Goal: Task Accomplishment & Management: Manage account settings

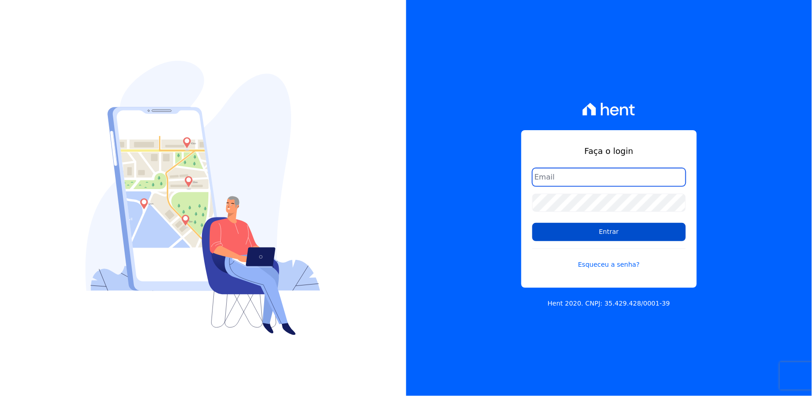
type input "[EMAIL_ADDRESS][DOMAIN_NAME]"
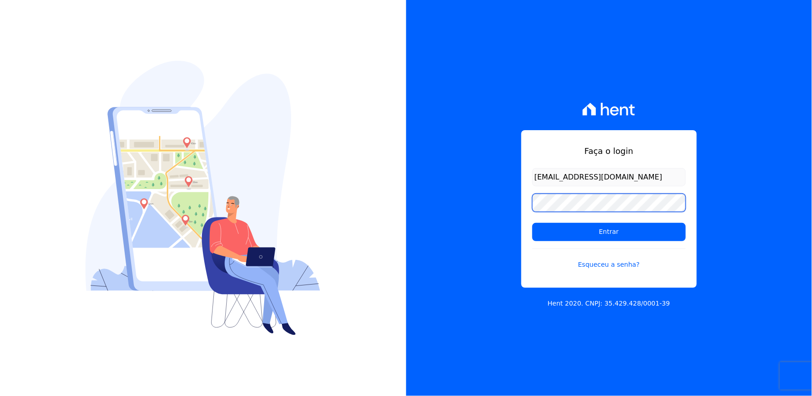
click at [486, 232] on div "Faça o login [EMAIL_ADDRESS][DOMAIN_NAME] Entrar Esqueceu a senha? Hent 2020. C…" at bounding box center [609, 198] width 406 height 396
click at [507, 207] on div "Faça o login [EMAIL_ADDRESS][DOMAIN_NAME] Entrar Esqueceu a senha? Hent 2020. C…" at bounding box center [609, 198] width 406 height 396
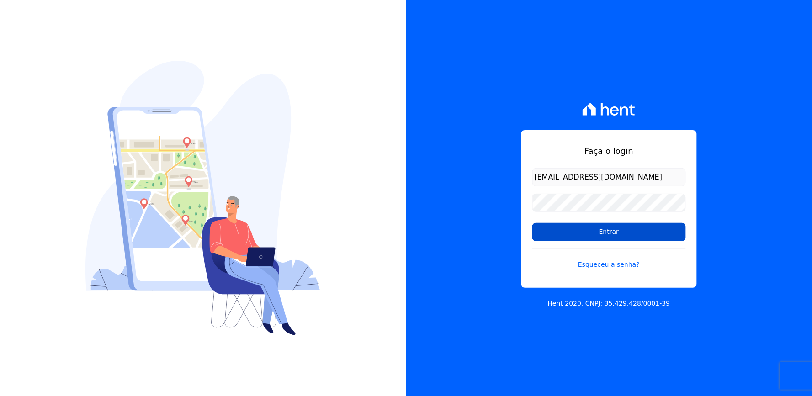
click at [559, 234] on input "Entrar" at bounding box center [609, 232] width 154 height 18
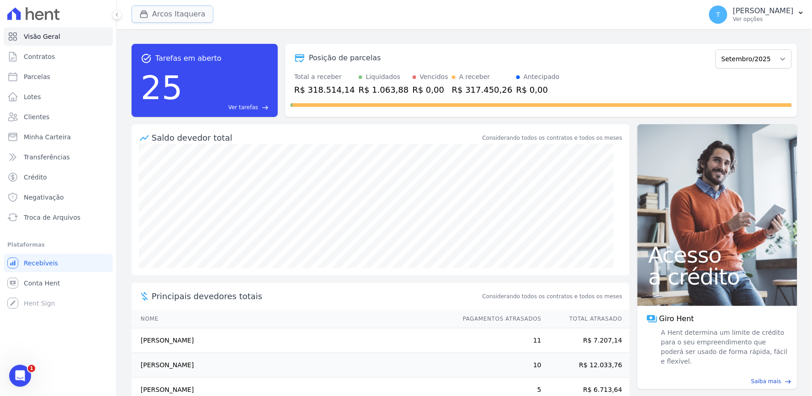
click at [190, 14] on button "Arcos Itaquera" at bounding box center [173, 13] width 82 height 17
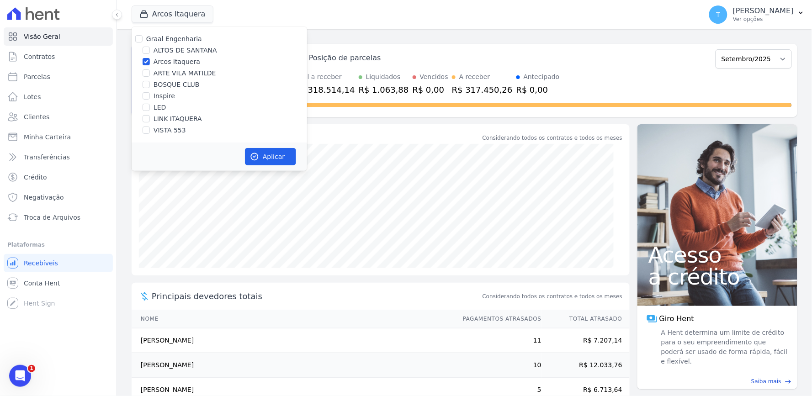
click at [169, 41] on label "Graal Engenharia" at bounding box center [174, 38] width 56 height 7
click at [143, 41] on input "Graal Engenharia" at bounding box center [138, 38] width 7 height 7
checkbox input "true"
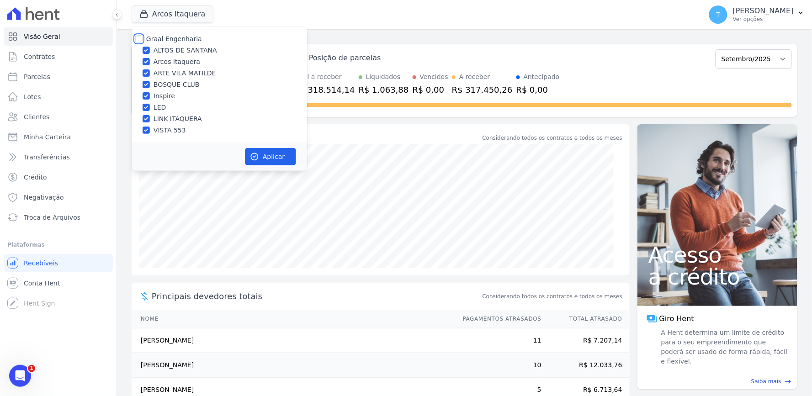
checkbox input "true"
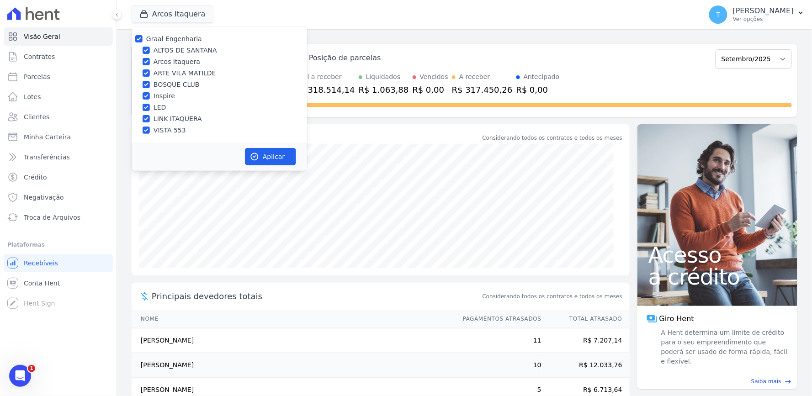
click at [168, 44] on div "Graal Engenharia ALTOS DE SANTANA Arcos Itaquera ARTE VILA MATILDE BOSQUE CLUB …" at bounding box center [220, 85] width 176 height 116
click at [162, 39] on label "Graal Engenharia" at bounding box center [174, 38] width 56 height 7
click at [143, 39] on input "Graal Engenharia" at bounding box center [138, 38] width 7 height 7
checkbox input "false"
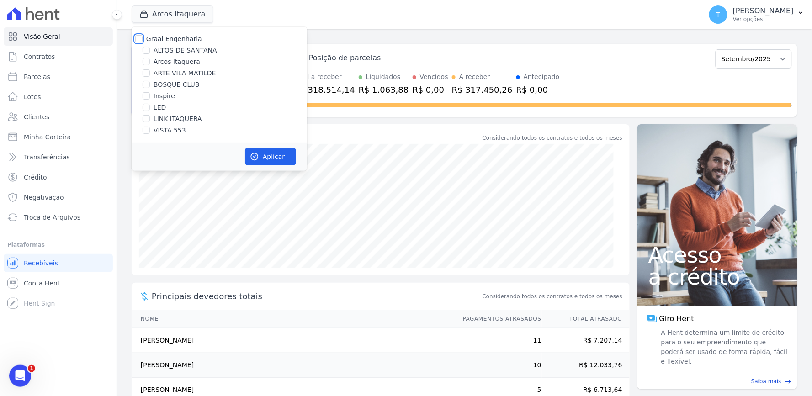
checkbox input "false"
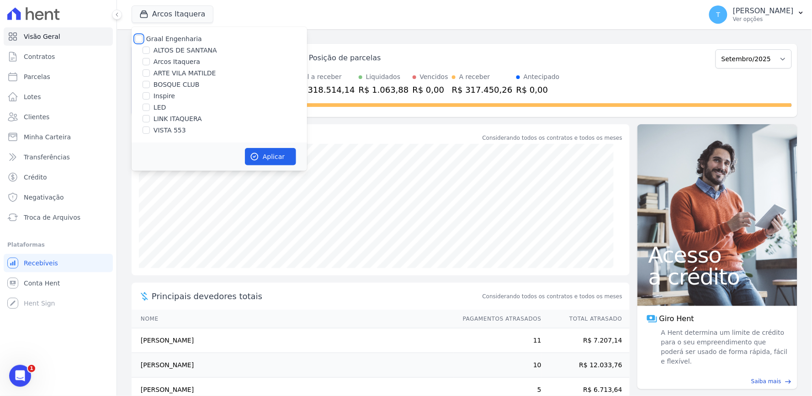
checkbox input "false"
click at [171, 50] on label "ALTOS DE SANTANA" at bounding box center [186, 51] width 64 height 10
click at [150, 50] on input "ALTOS DE SANTANA" at bounding box center [146, 50] width 7 height 7
checkbox input "true"
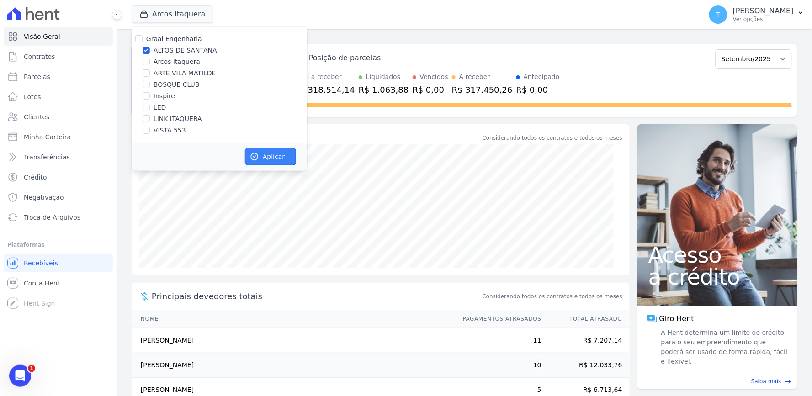
click at [278, 154] on button "Aplicar" at bounding box center [270, 156] width 51 height 17
